Goal: Task Accomplishment & Management: Use online tool/utility

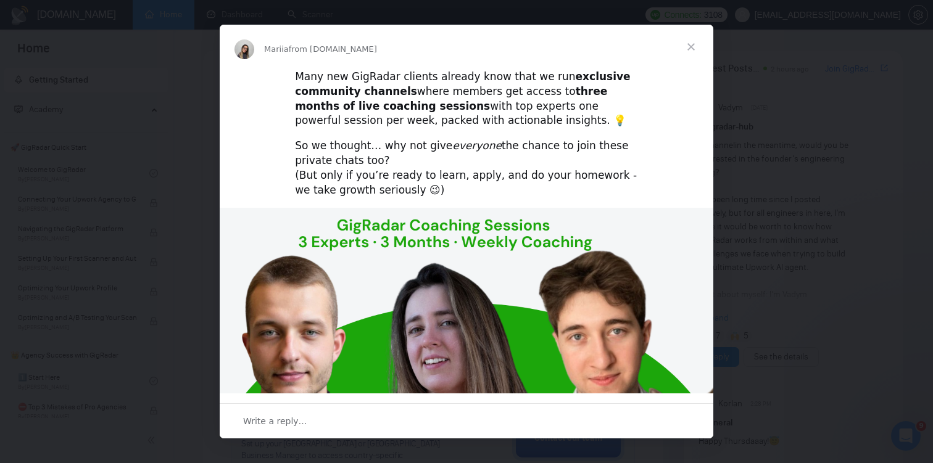
click at [693, 46] on span "Close" at bounding box center [691, 47] width 44 height 44
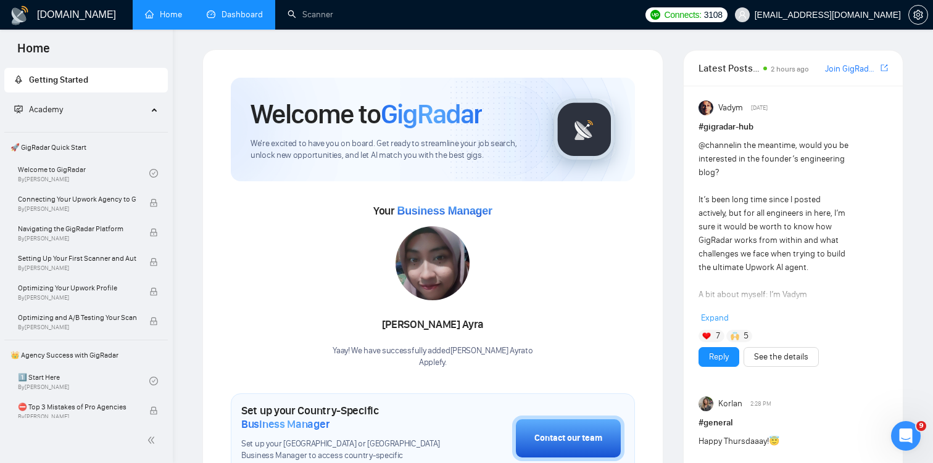
click at [232, 13] on link "Dashboard" at bounding box center [235, 14] width 56 height 10
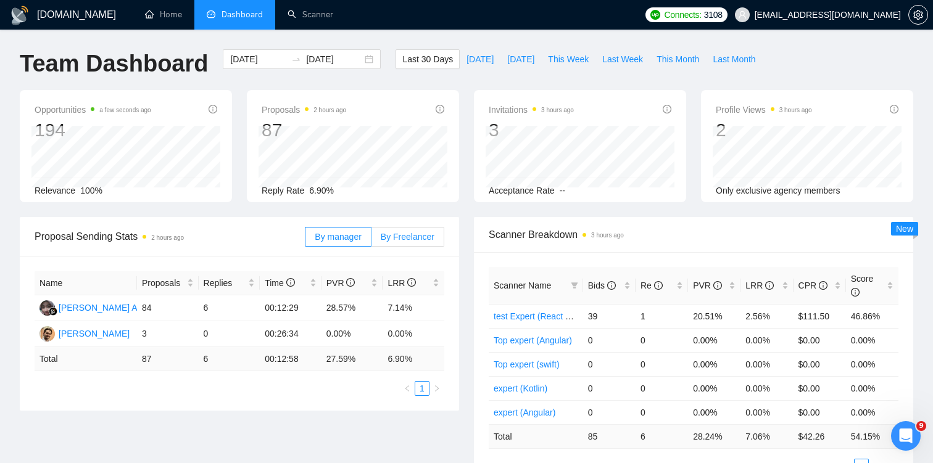
click at [403, 239] on span "By Freelancer" at bounding box center [408, 237] width 54 height 10
click at [371, 240] on input "By Freelancer" at bounding box center [371, 240] width 0 height 0
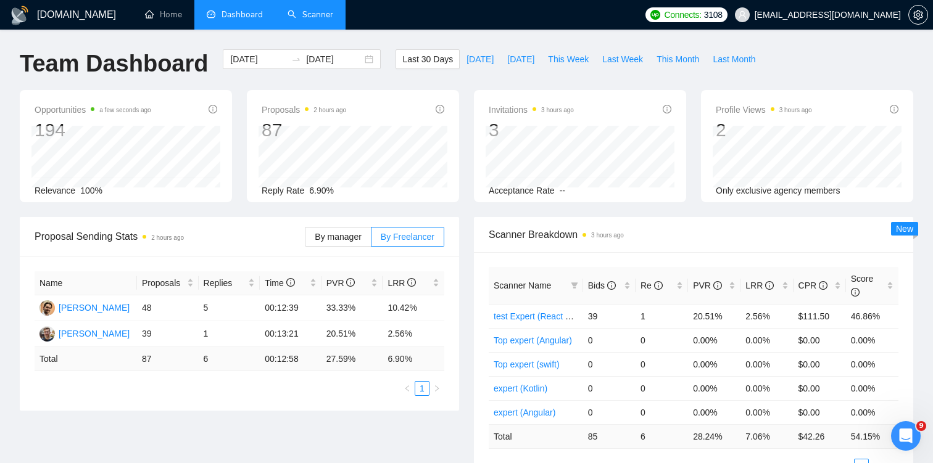
click at [318, 20] on link "Scanner" at bounding box center [311, 14] width 46 height 10
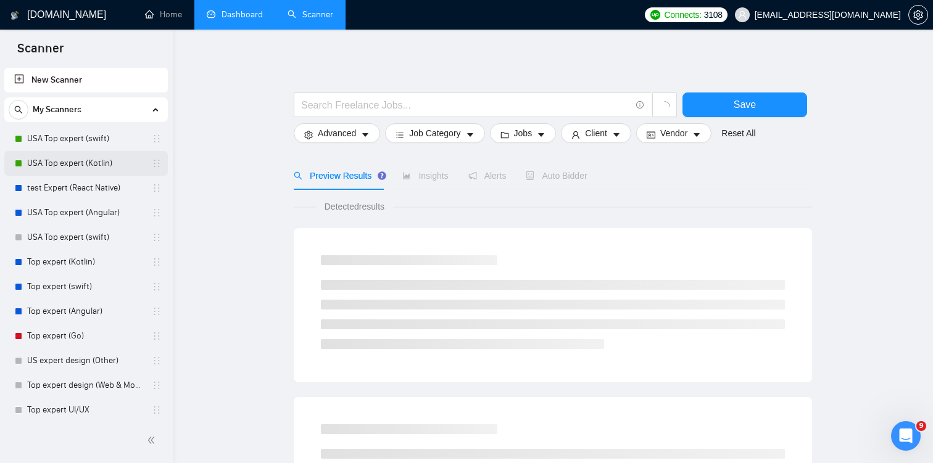
click at [81, 164] on link "USA Top expert (Kotlin)" at bounding box center [85, 163] width 117 height 25
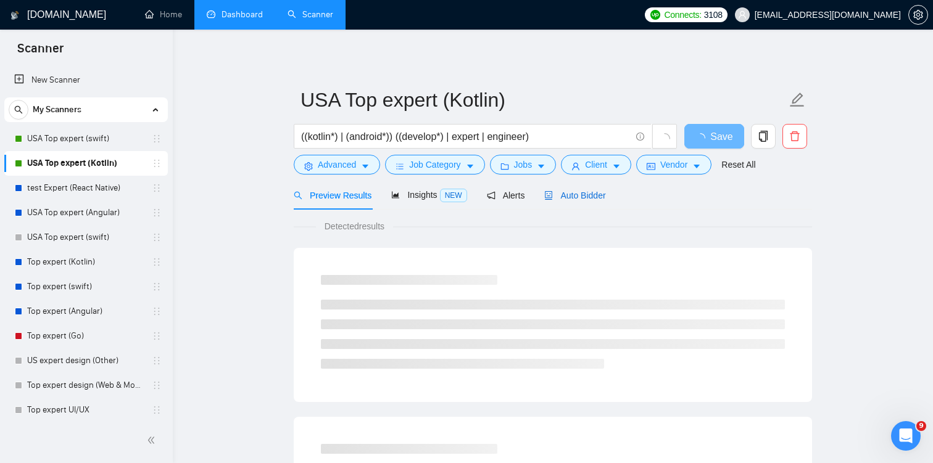
click at [571, 196] on span "Auto Bidder" at bounding box center [574, 196] width 61 height 10
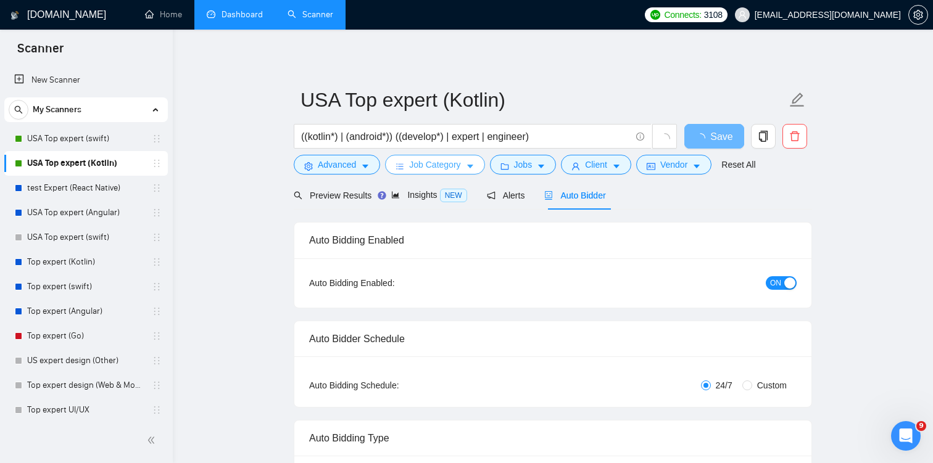
click at [449, 167] on span "Job Category" at bounding box center [434, 165] width 51 height 14
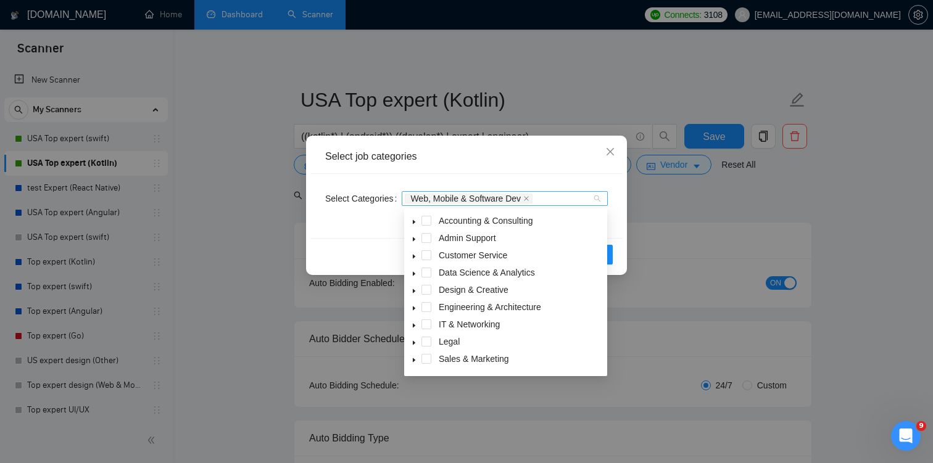
click at [595, 198] on div "Web, Mobile & Software Dev" at bounding box center [505, 198] width 206 height 15
click at [529, 197] on icon "close" at bounding box center [526, 198] width 5 height 5
click at [550, 158] on div "Select job categories" at bounding box center [466, 157] width 283 height 14
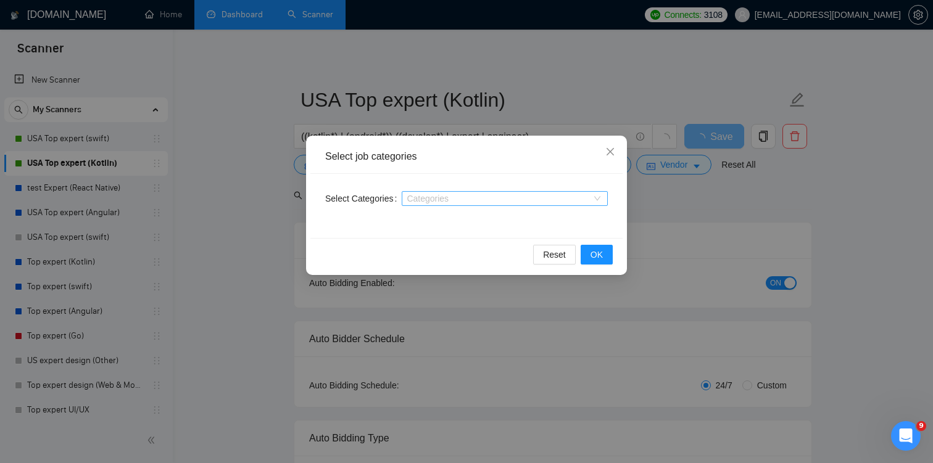
click at [506, 197] on div at bounding box center [499, 199] width 188 height 10
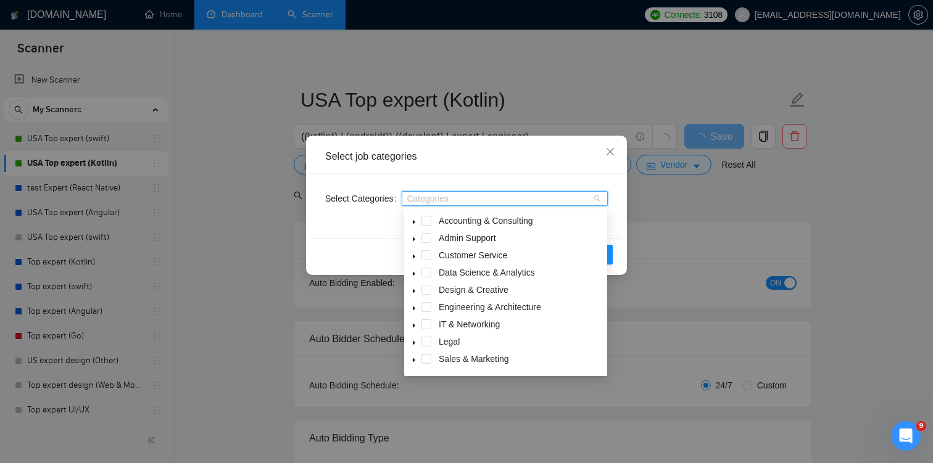
click at [466, 170] on div "Select job categories" at bounding box center [466, 157] width 312 height 34
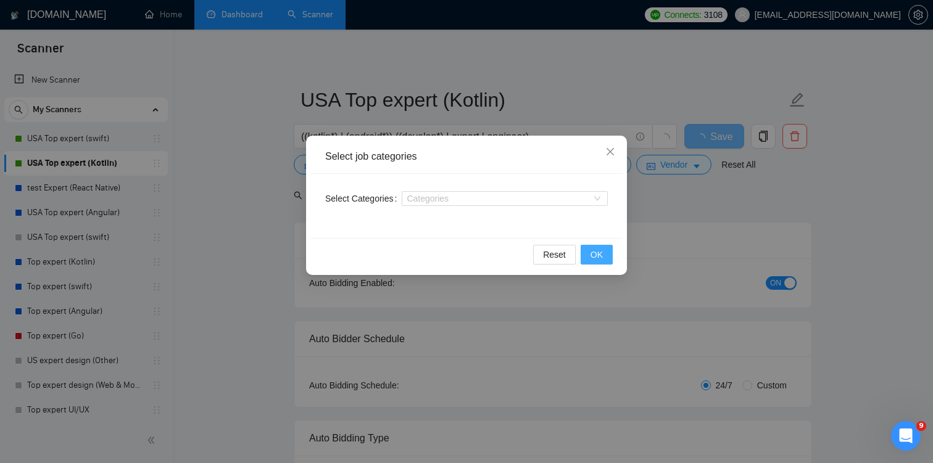
click at [592, 260] on span "OK" at bounding box center [596, 255] width 12 height 14
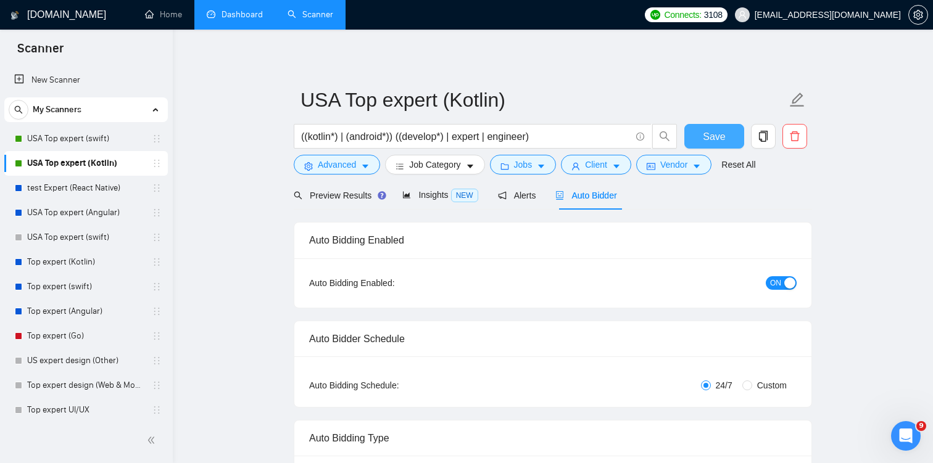
click at [713, 142] on span "Save" at bounding box center [714, 136] width 22 height 15
click at [52, 139] on link "USA Top expert (swift)" at bounding box center [85, 138] width 117 height 25
click at [704, 134] on span "Save" at bounding box center [714, 136] width 22 height 15
click at [69, 138] on link "USA Top expert (swift)" at bounding box center [85, 138] width 117 height 25
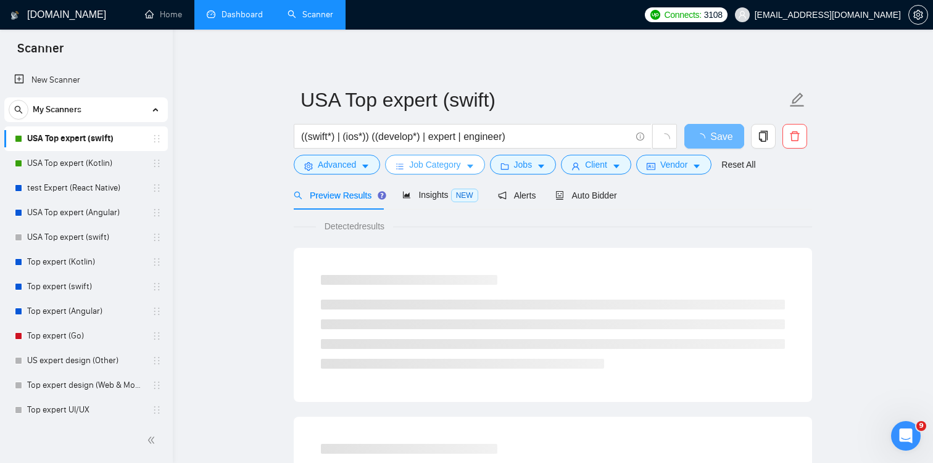
click at [436, 169] on span "Job Category" at bounding box center [434, 165] width 51 height 14
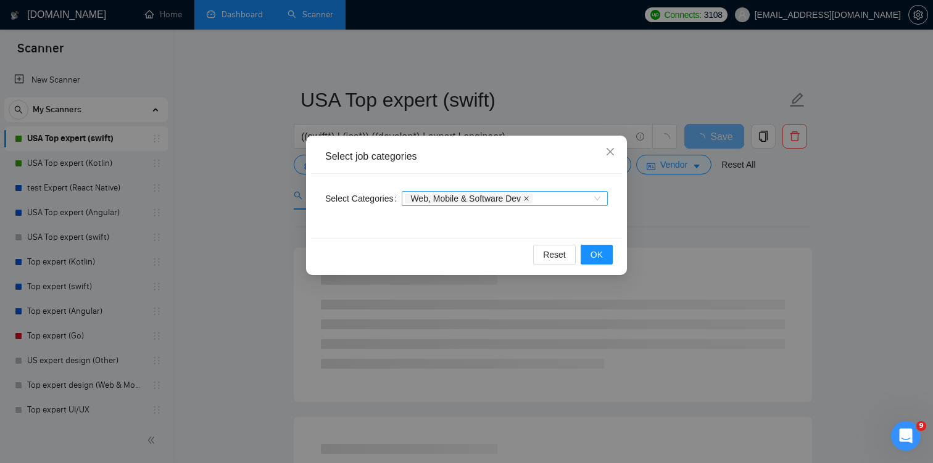
click at [529, 198] on icon "close" at bounding box center [526, 199] width 6 height 6
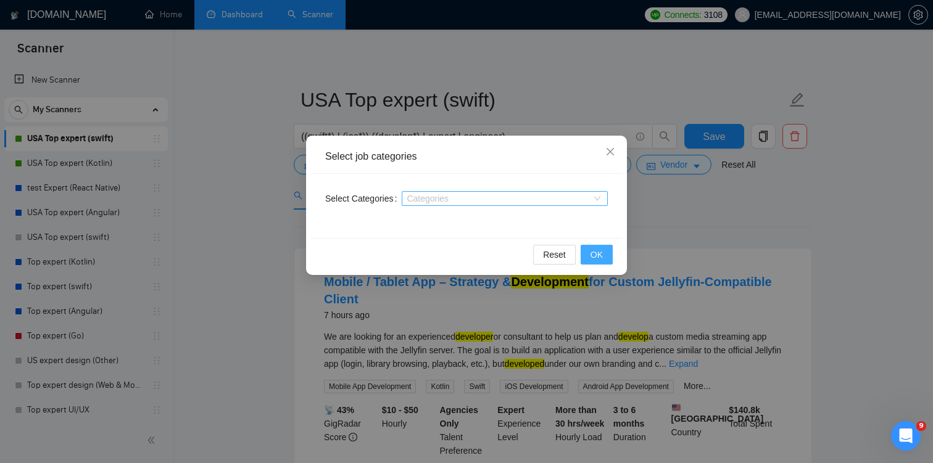
click at [595, 252] on span "OK" at bounding box center [596, 255] width 12 height 14
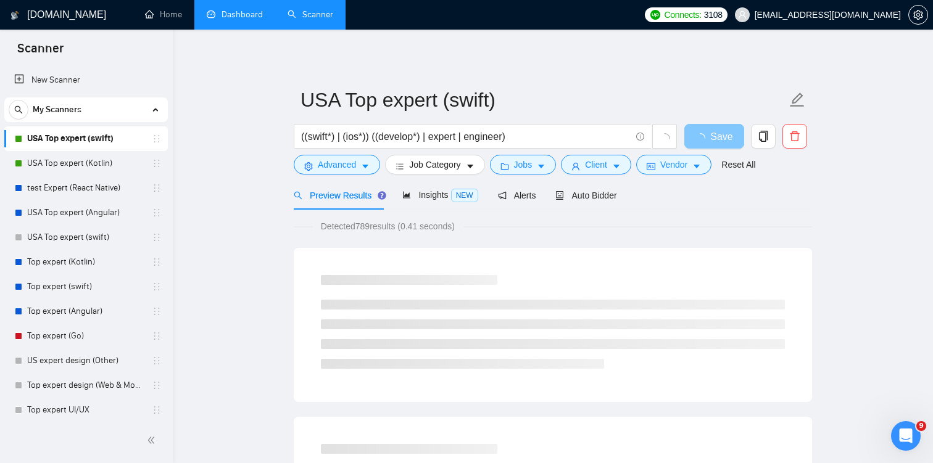
click at [700, 136] on button "Save" at bounding box center [714, 136] width 60 height 25
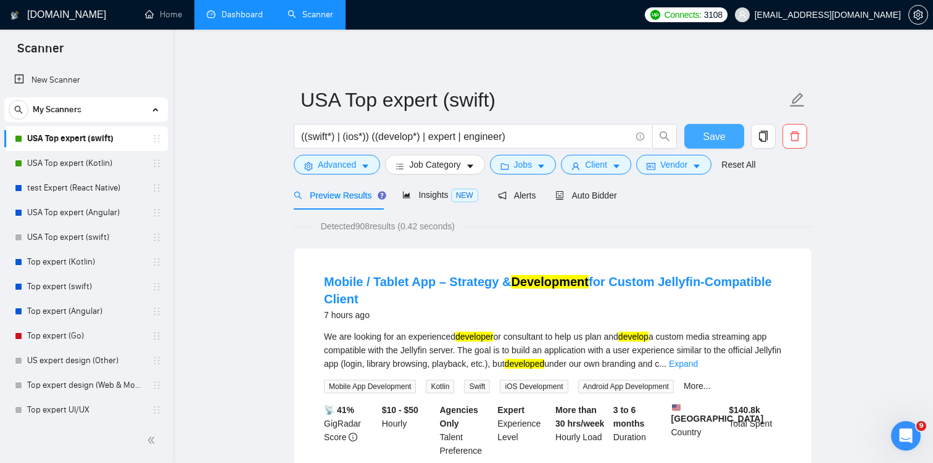
click at [716, 135] on span "Save" at bounding box center [714, 136] width 22 height 15
click at [460, 164] on span "Job Category" at bounding box center [434, 165] width 51 height 14
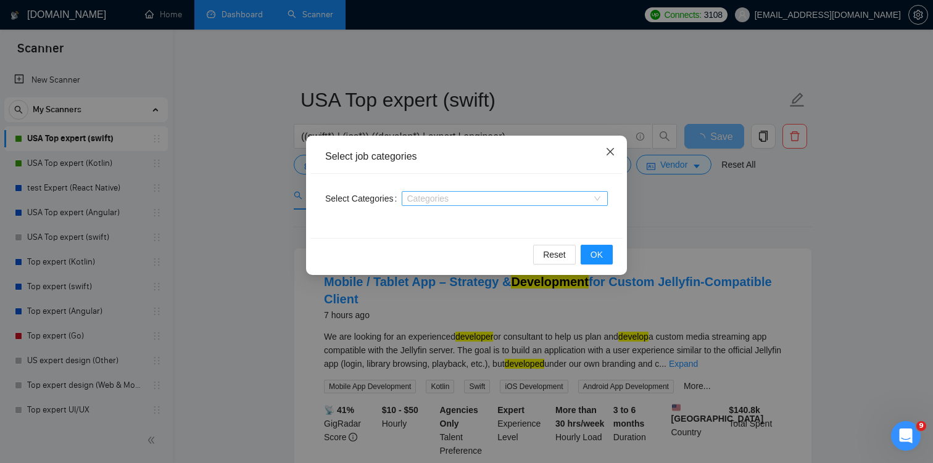
click at [612, 148] on icon "close" at bounding box center [610, 152] width 10 height 10
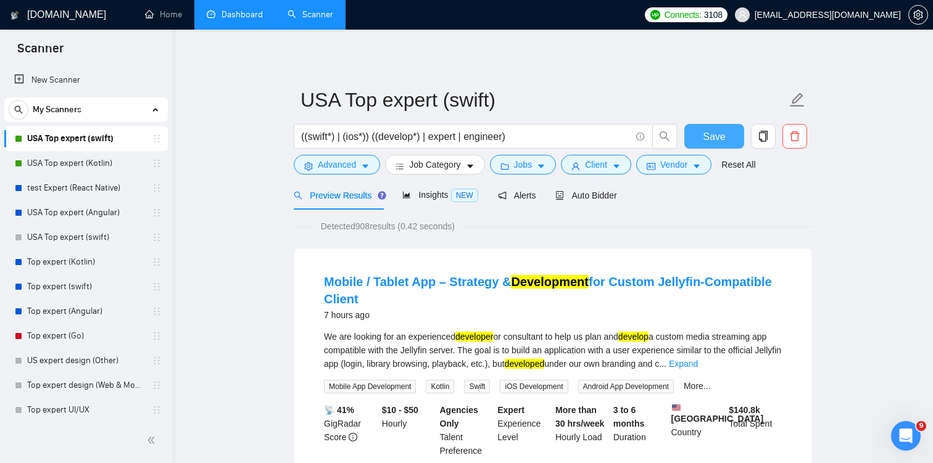
click at [708, 139] on span "Save" at bounding box center [714, 136] width 22 height 15
click at [242, 20] on link "Dashboard" at bounding box center [235, 14] width 56 height 10
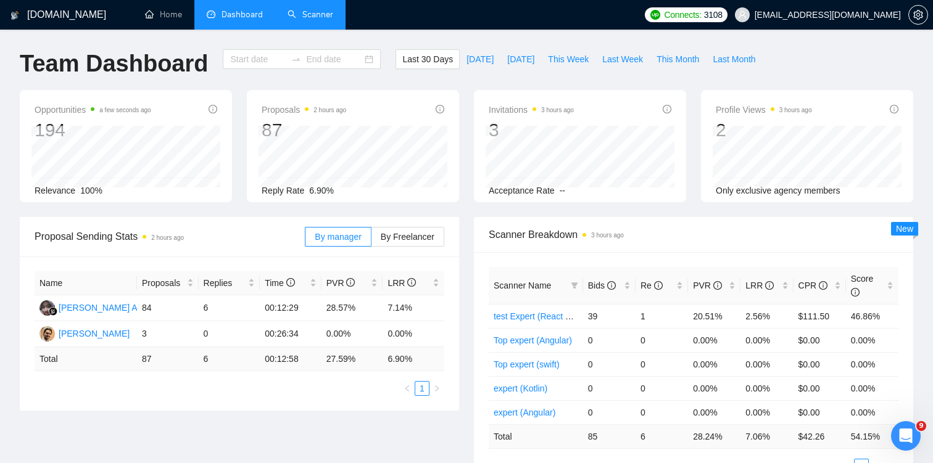
type input "[DATE]"
click at [223, 237] on span "Proposal Sending Stats 2 hours ago" at bounding box center [170, 236] width 270 height 15
click at [227, 227] on div "Proposal Sending Stats 2 hours ago" at bounding box center [170, 236] width 270 height 35
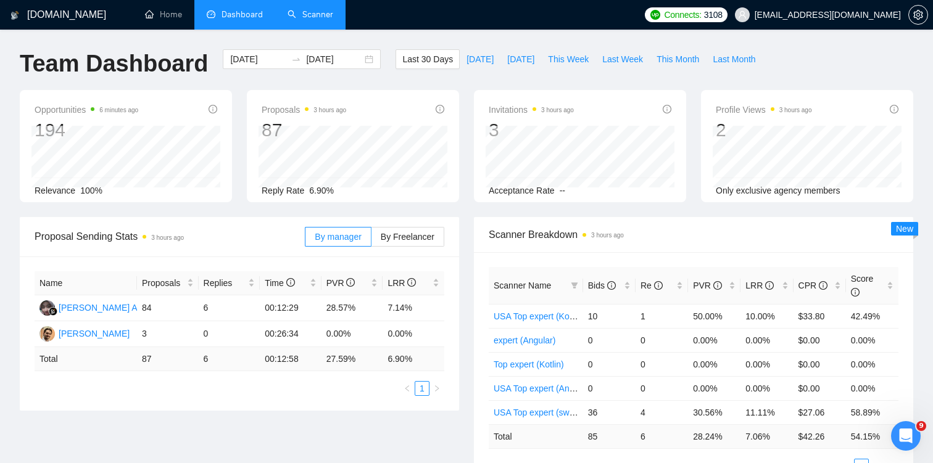
click at [222, 20] on span "Dashboard" at bounding box center [242, 14] width 41 height 10
click at [201, 221] on div "Proposal Sending Stats 3 hours ago" at bounding box center [170, 236] width 270 height 35
click at [27, 362] on div "Name Proposals Replies Time PVR LRR Nur Fadillah Ayra 84 6 00:12:29 28.57% 7.14…" at bounding box center [239, 334] width 439 height 154
click at [41, 362] on td "Total" at bounding box center [86, 359] width 102 height 24
